Goal: Check status: Check status

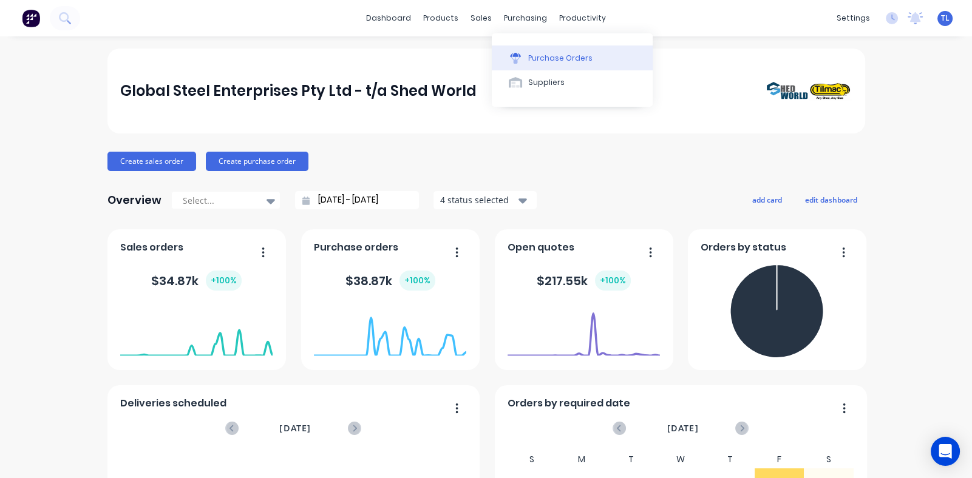
click at [552, 56] on div "Purchase Orders" at bounding box center [560, 58] width 64 height 11
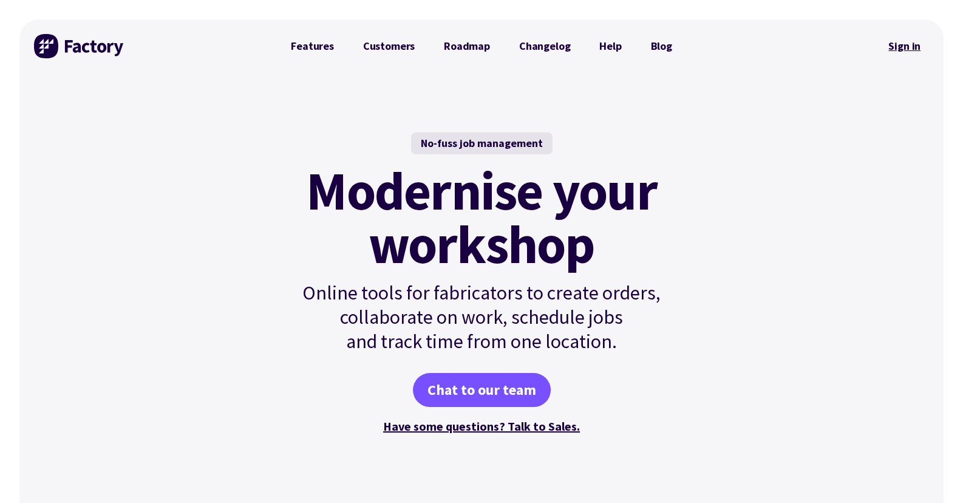
click at [901, 41] on link "Sign in" at bounding box center [904, 46] width 49 height 28
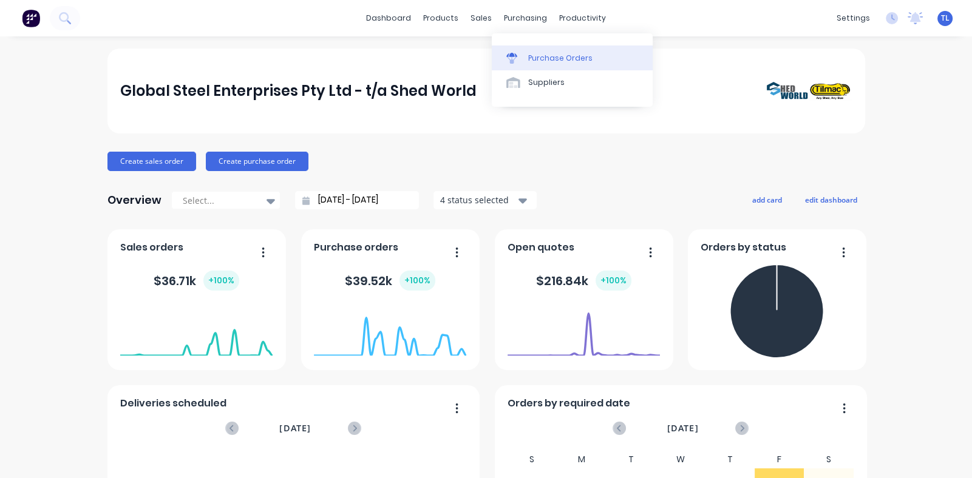
click at [533, 54] on div "Purchase Orders" at bounding box center [560, 58] width 64 height 11
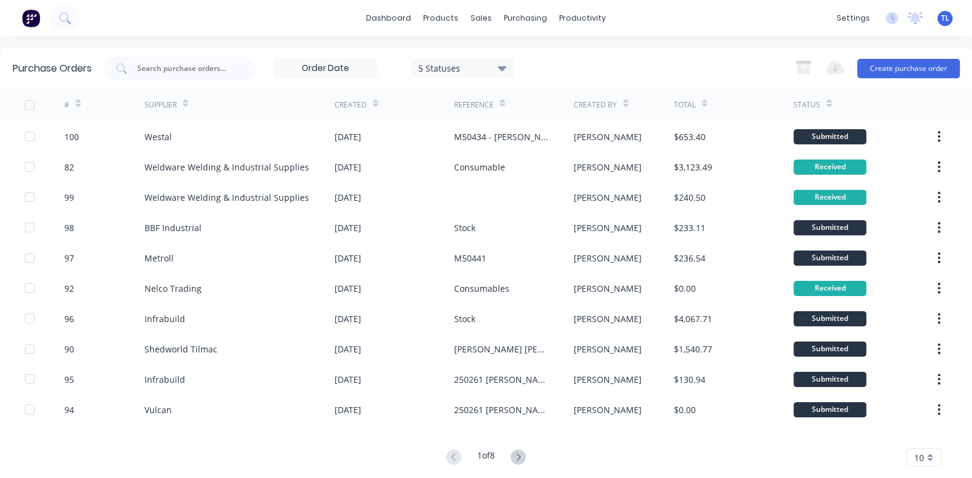
click at [925, 460] on div "10" at bounding box center [923, 458] width 35 height 18
click at [920, 442] on div "35" at bounding box center [924, 439] width 34 height 21
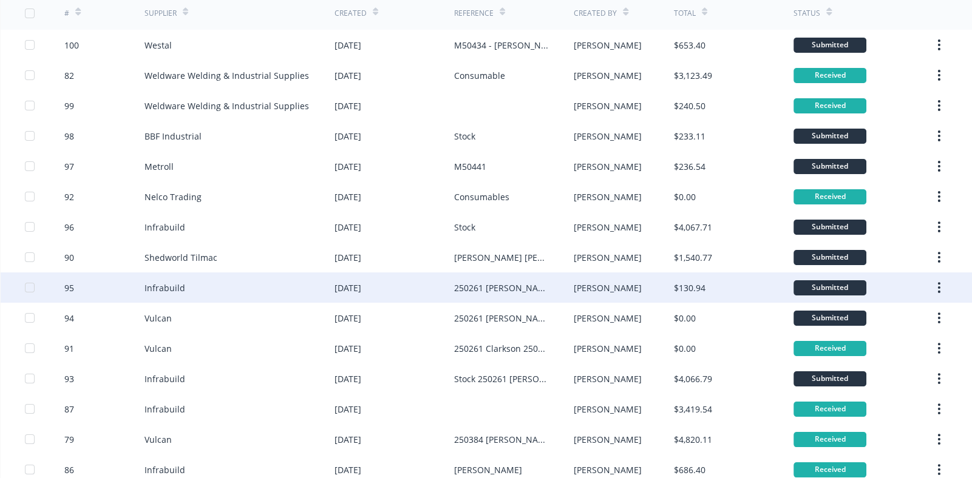
scroll to position [121, 0]
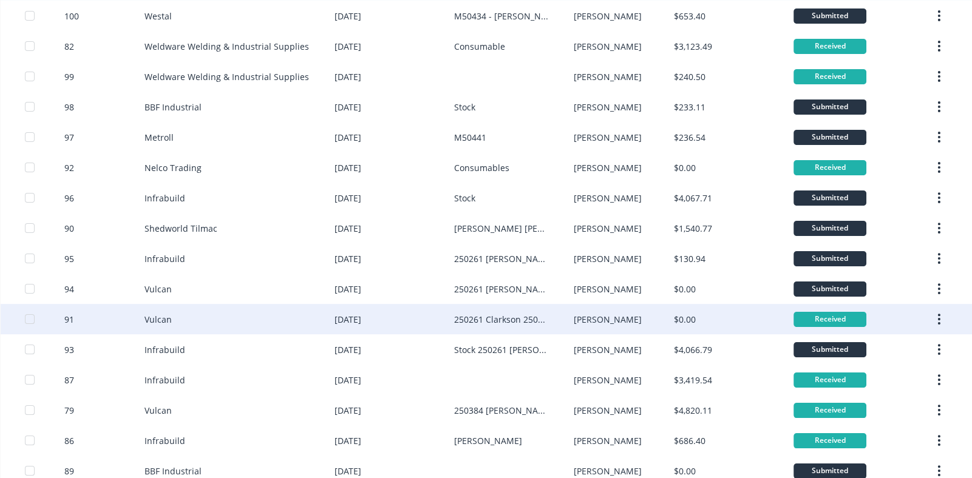
click at [158, 319] on div "Vulcan" at bounding box center [157, 319] width 27 height 13
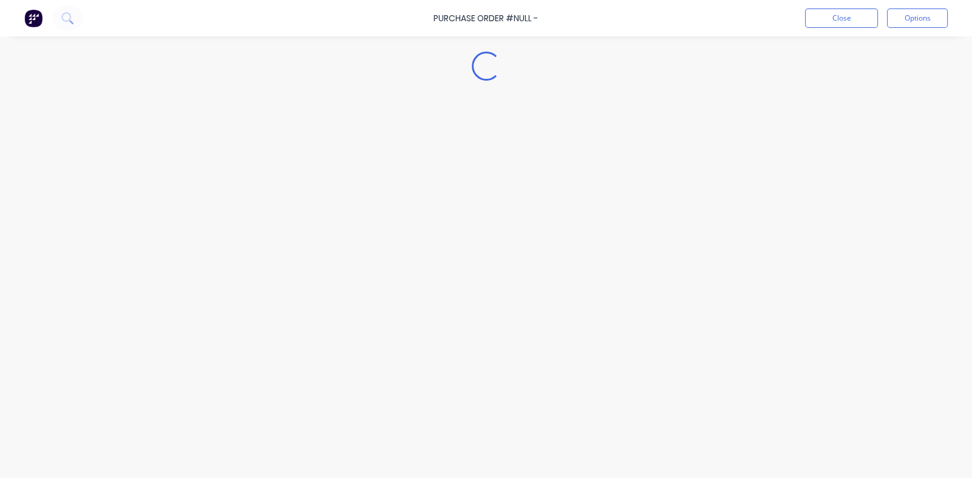
click at [158, 319] on div "Loading..." at bounding box center [486, 221] width 972 height 418
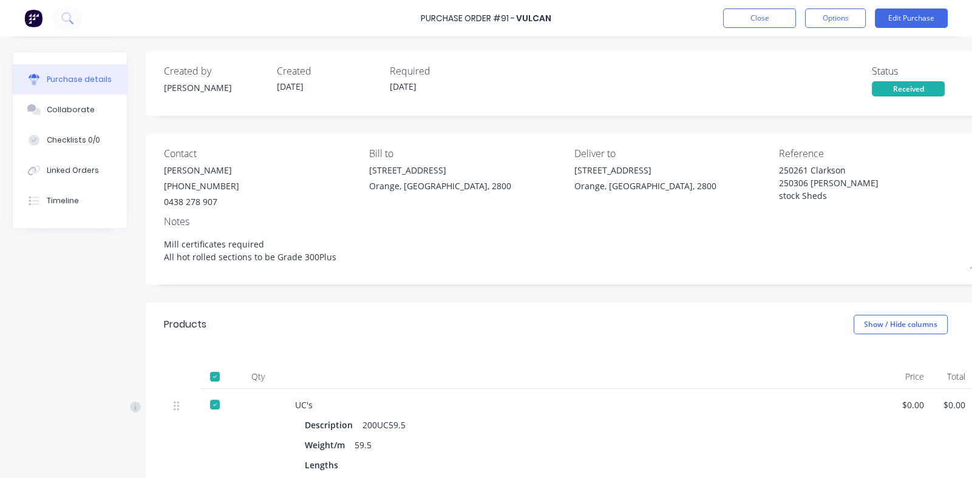
type textarea "x"
